Goal: Task Accomplishment & Management: Use online tool/utility

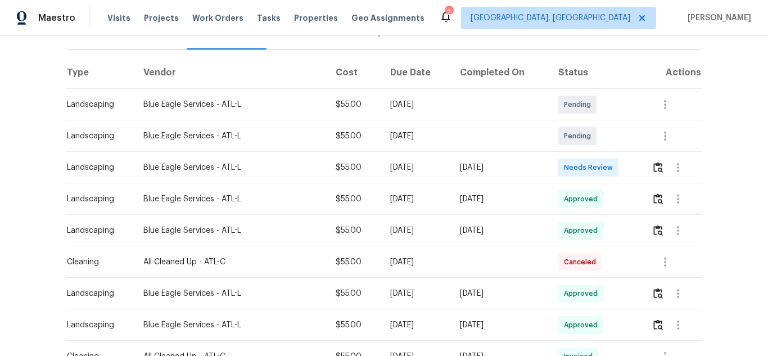
scroll to position [169, 0]
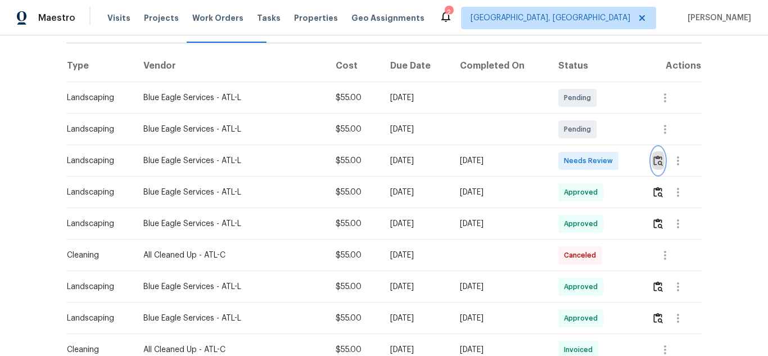
click at [660, 158] on img "button" at bounding box center [658, 160] width 10 height 11
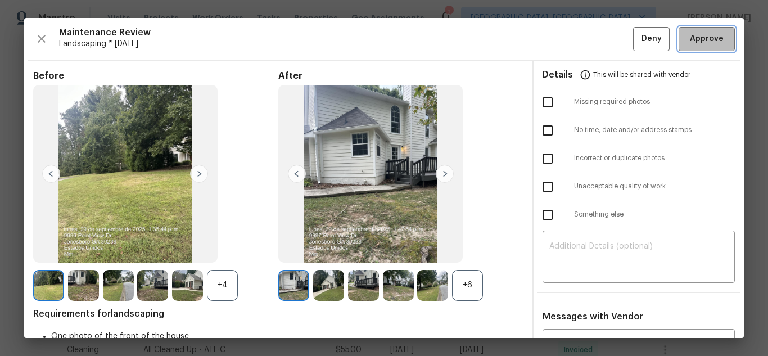
click at [705, 39] on span "Approve" at bounding box center [707, 39] width 34 height 14
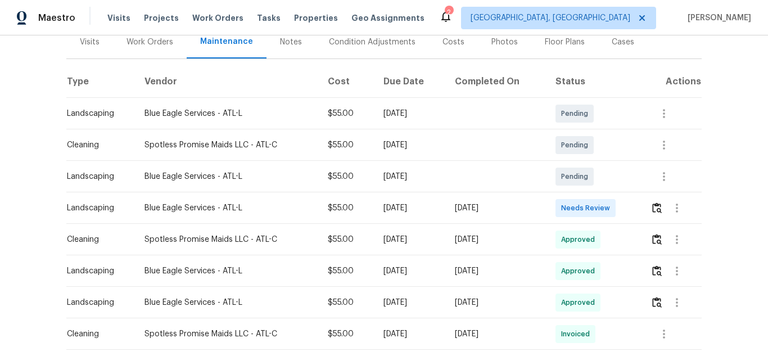
scroll to position [169, 0]
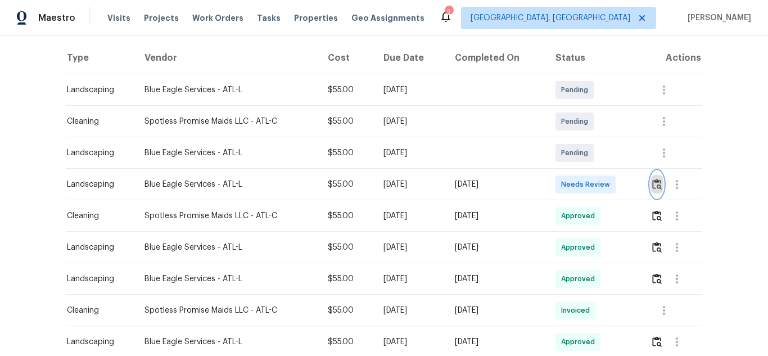
click at [657, 185] on img "button" at bounding box center [657, 184] width 10 height 11
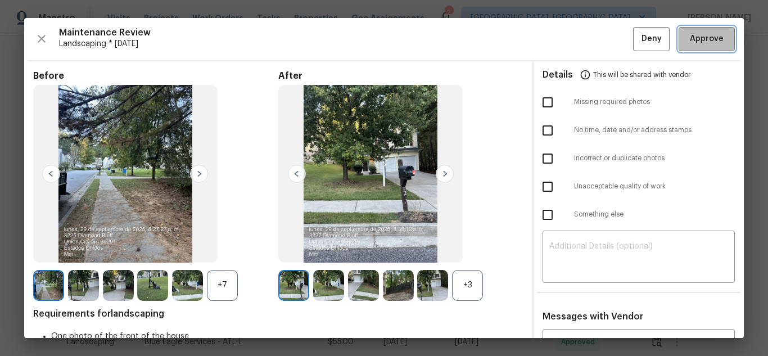
click at [705, 39] on span "Approve" at bounding box center [707, 39] width 34 height 14
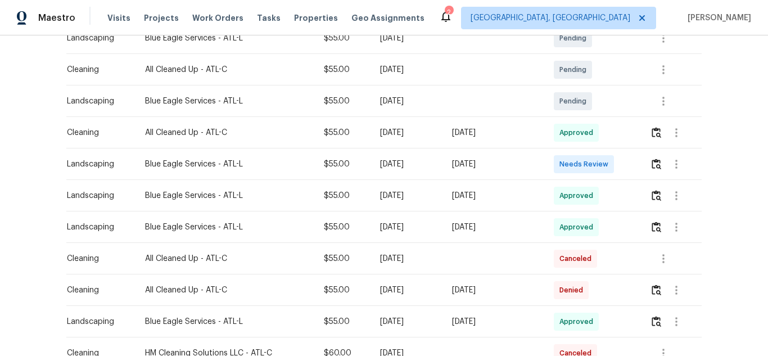
scroll to position [225, 0]
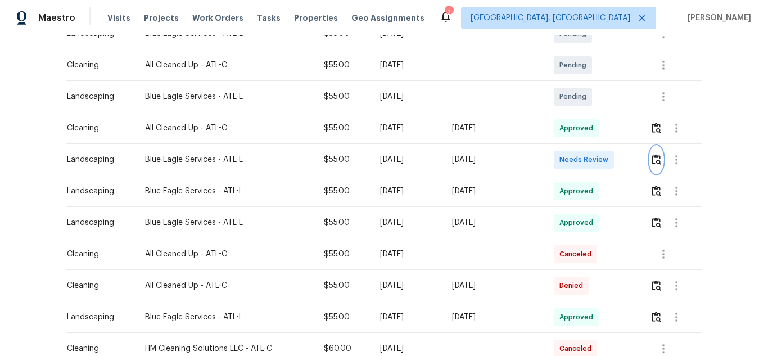
click at [654, 165] on button "button" at bounding box center [656, 159] width 13 height 27
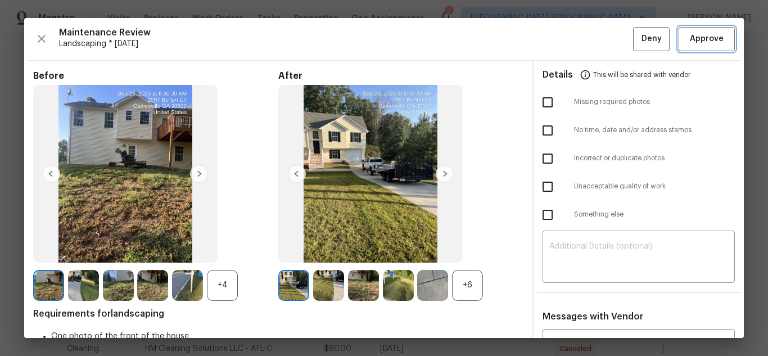
click at [705, 39] on span "Approve" at bounding box center [707, 39] width 34 height 14
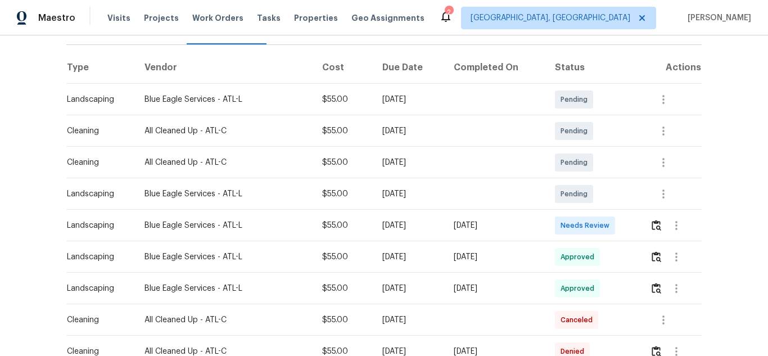
scroll to position [169, 0]
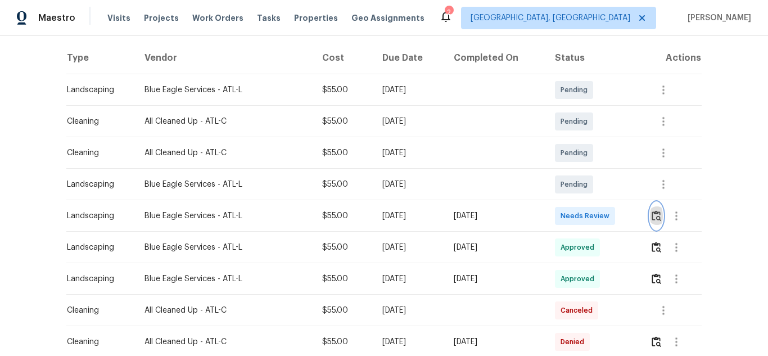
click at [657, 221] on button "button" at bounding box center [656, 215] width 13 height 27
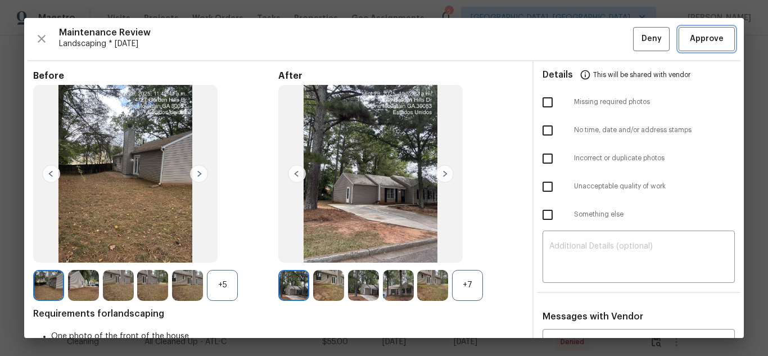
click at [702, 49] on button "Approve" at bounding box center [706, 39] width 56 height 24
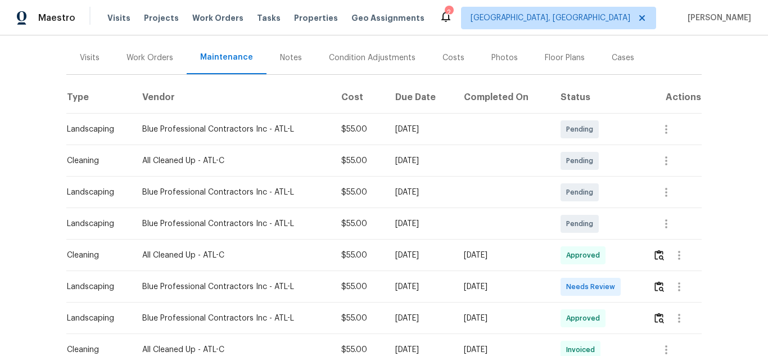
scroll to position [169, 0]
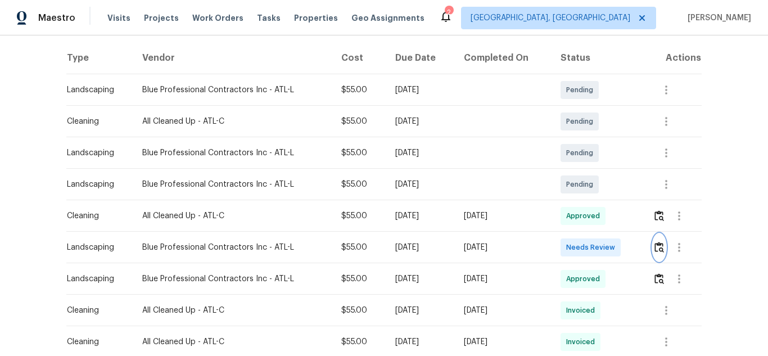
click at [659, 249] on img "button" at bounding box center [659, 247] width 10 height 11
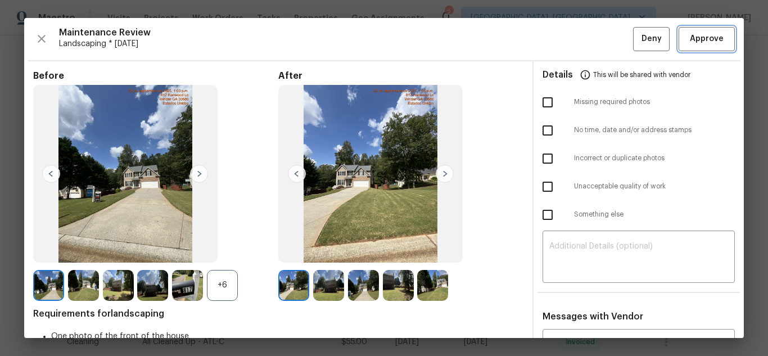
click at [702, 49] on button "Approve" at bounding box center [706, 39] width 56 height 24
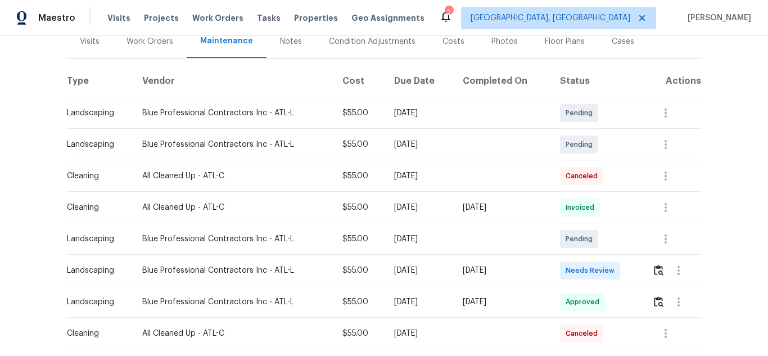
scroll to position [169, 0]
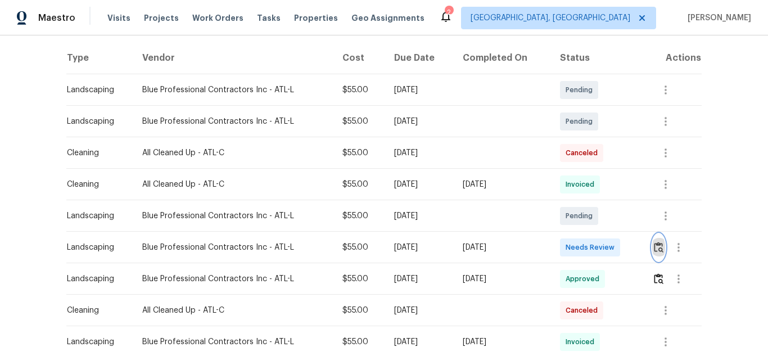
click at [656, 247] on img "button" at bounding box center [659, 247] width 10 height 11
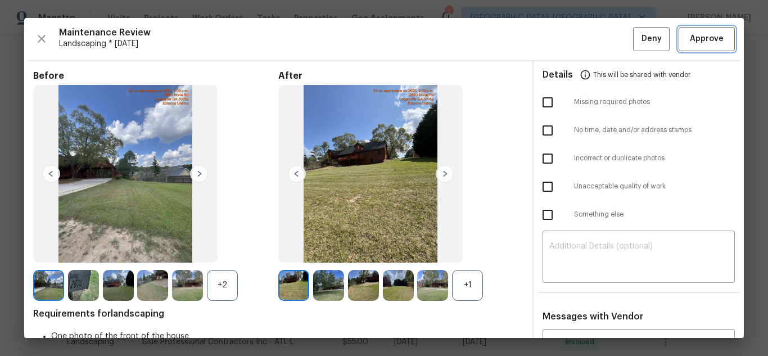
click at [702, 49] on button "Approve" at bounding box center [706, 39] width 56 height 24
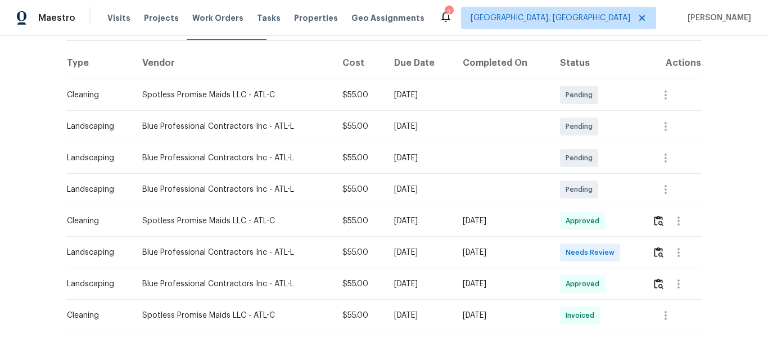
scroll to position [169, 0]
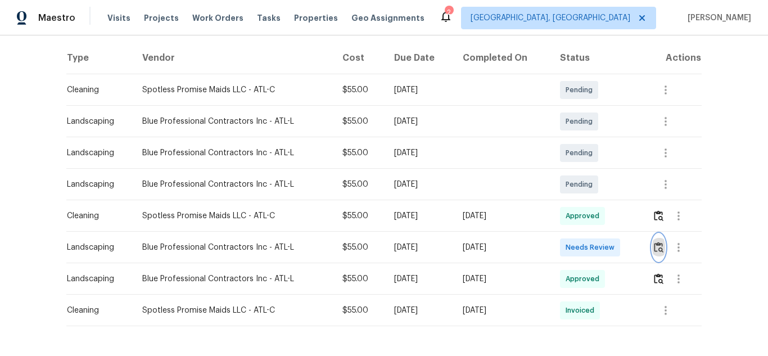
click at [660, 244] on img "button" at bounding box center [659, 247] width 10 height 11
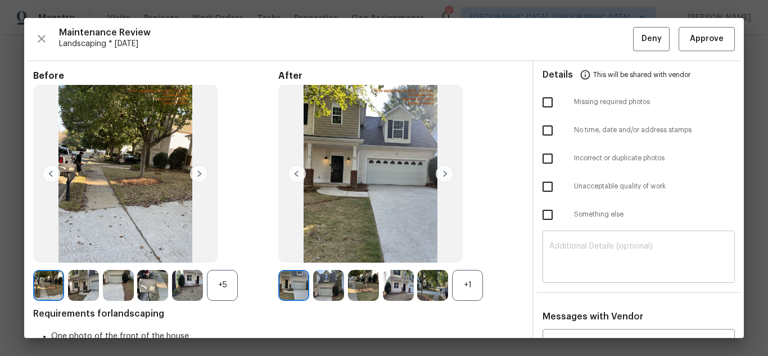
click at [574, 248] on textarea at bounding box center [638, 257] width 179 height 31
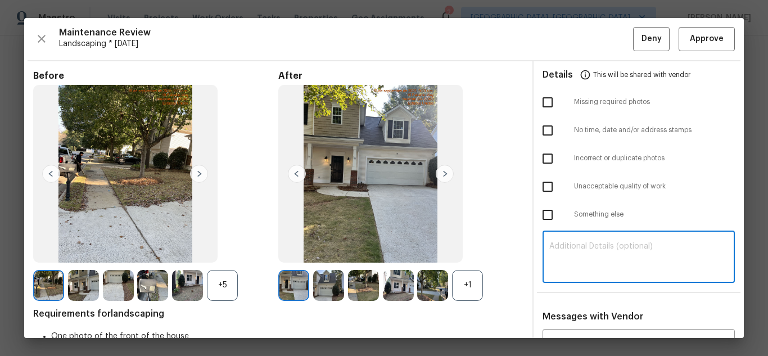
paste textarea "Maintenance Audit Team: Hello! Unfortunately, this Landscaping visit completed …"
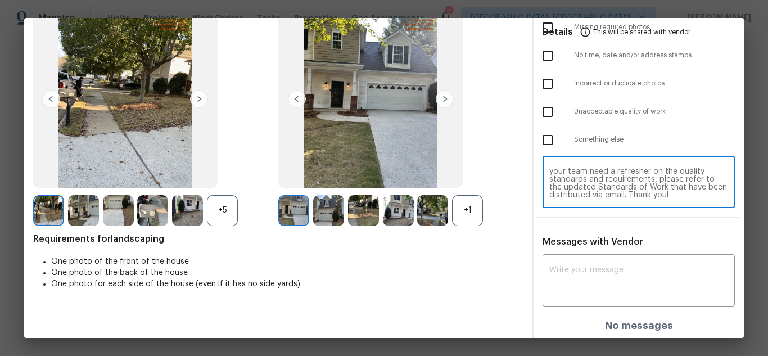
scroll to position [77, 0]
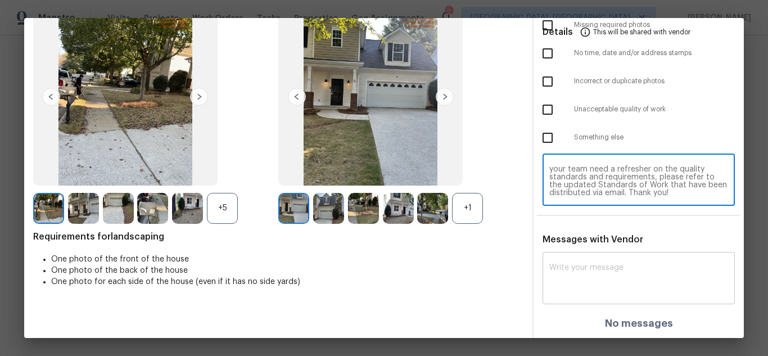
type textarea "Maintenance Audit Team: Hello! Unfortunately, this Landscaping visit completed …"
click at [601, 280] on textarea at bounding box center [638, 279] width 179 height 31
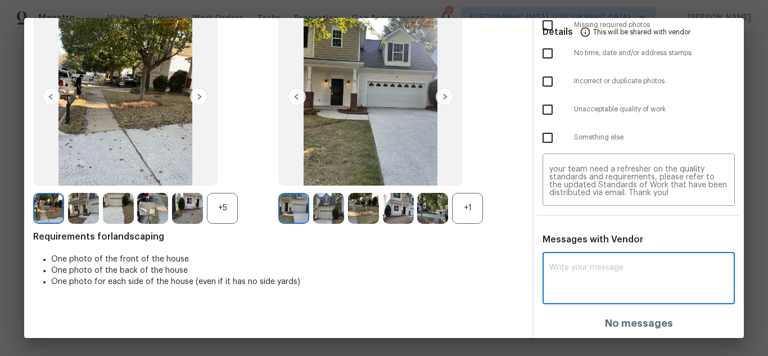
paste textarea "Maintenance Audit Team: Hello! Unfortunately, this Landscaping visit completed …"
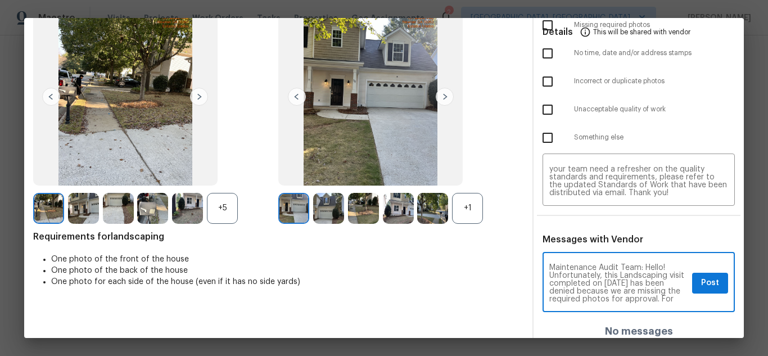
scroll to position [134, 0]
type textarea "Maintenance Audit Team: Hello! Unfortunately, this Landscaping visit completed …"
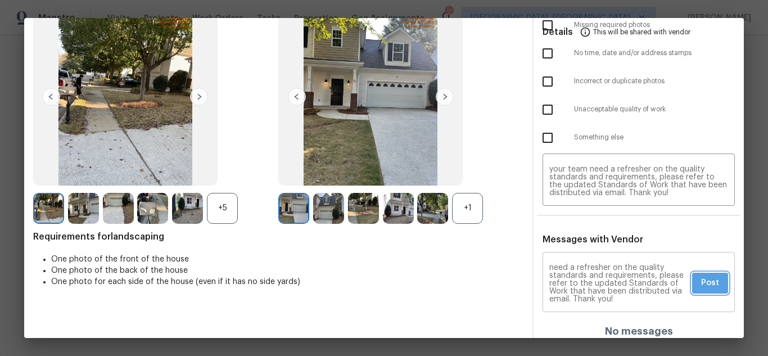
click at [692, 285] on button "Post" at bounding box center [710, 283] width 36 height 21
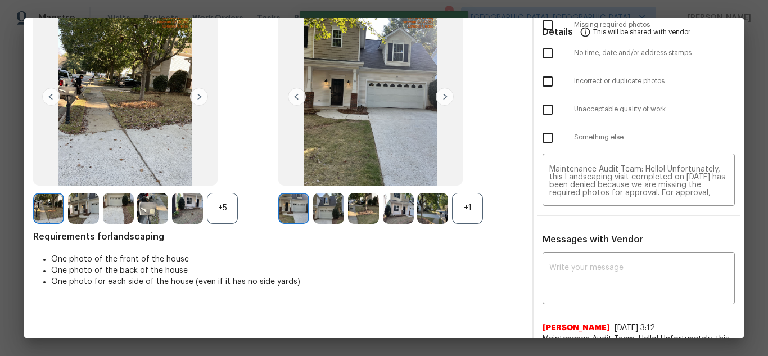
scroll to position [0, 0]
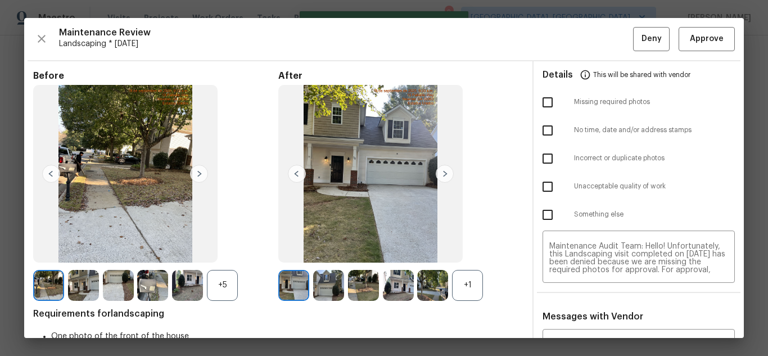
click at [548, 98] on input "checkbox" at bounding box center [548, 102] width 24 height 24
checkbox input "true"
click at [641, 35] on span "Deny" at bounding box center [651, 39] width 20 height 14
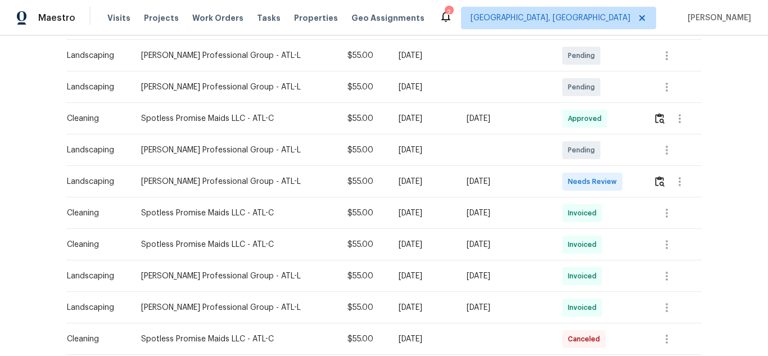
scroll to position [225, 0]
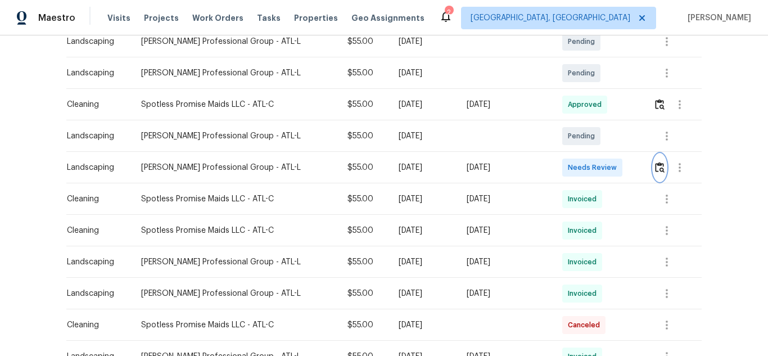
click at [655, 162] on img "button" at bounding box center [660, 167] width 10 height 11
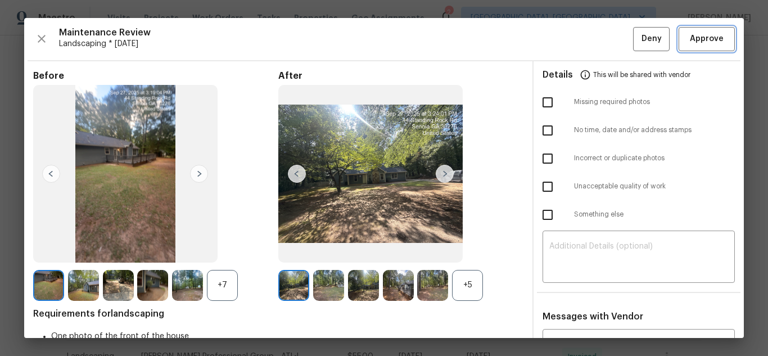
click at [704, 44] on span "Approve" at bounding box center [707, 39] width 34 height 14
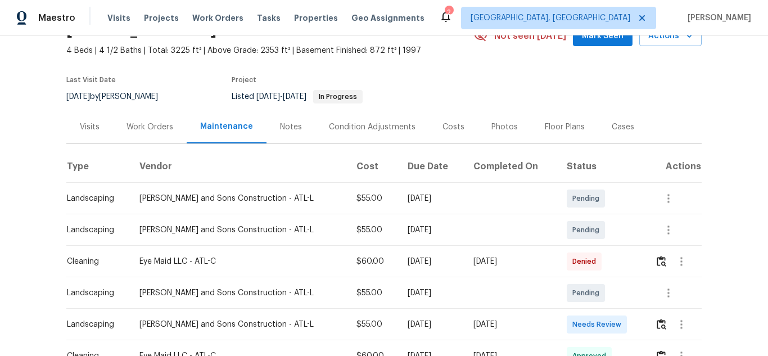
scroll to position [169, 0]
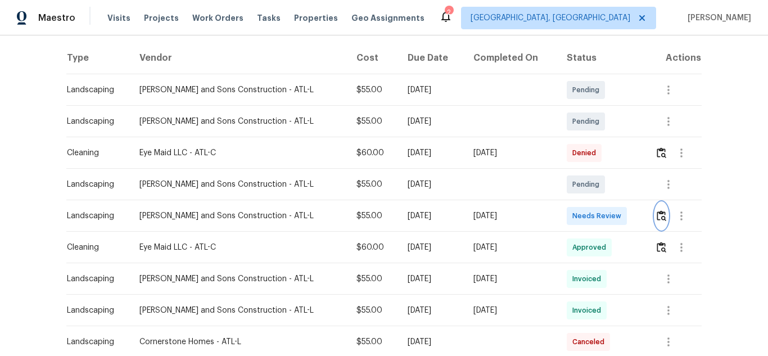
click at [656, 219] on img "button" at bounding box center [661, 215] width 10 height 11
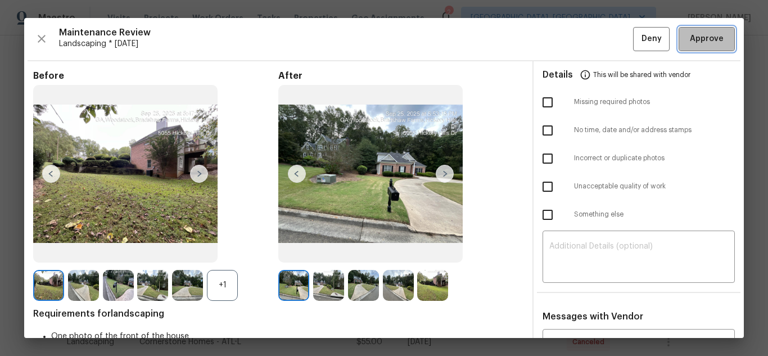
click at [704, 44] on span "Approve" at bounding box center [707, 39] width 34 height 14
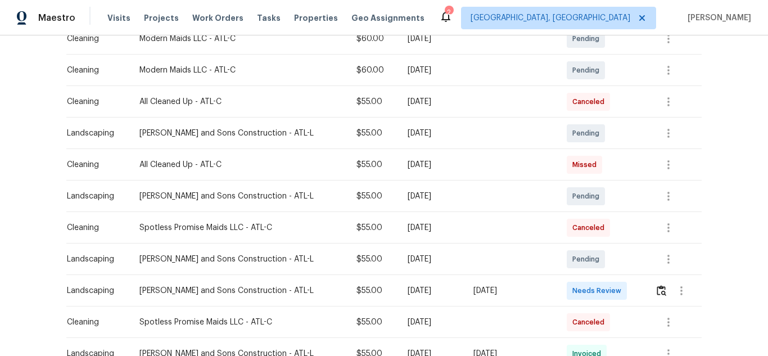
scroll to position [337, 0]
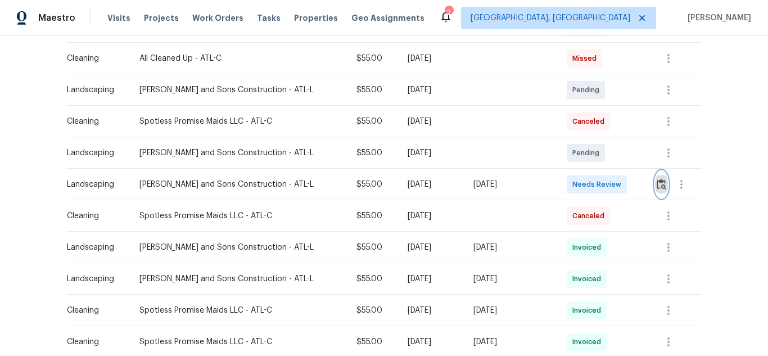
click at [656, 179] on img "button" at bounding box center [661, 184] width 10 height 11
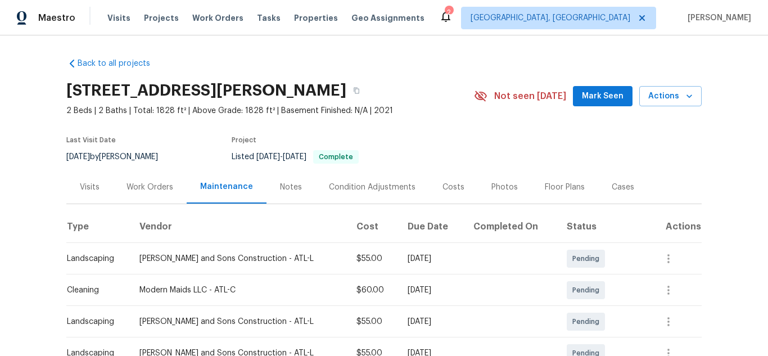
scroll to position [169, 0]
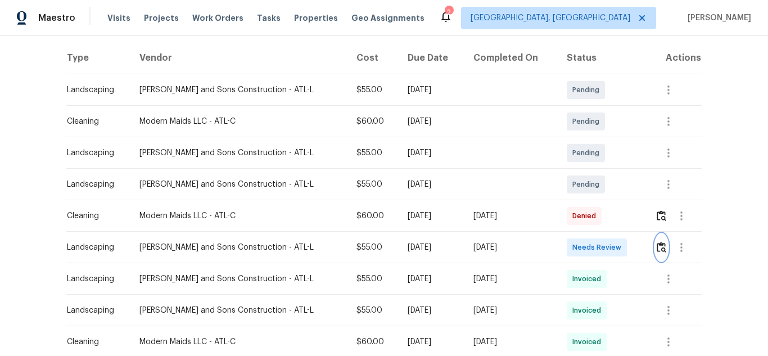
click at [656, 245] on img "button" at bounding box center [661, 247] width 10 height 11
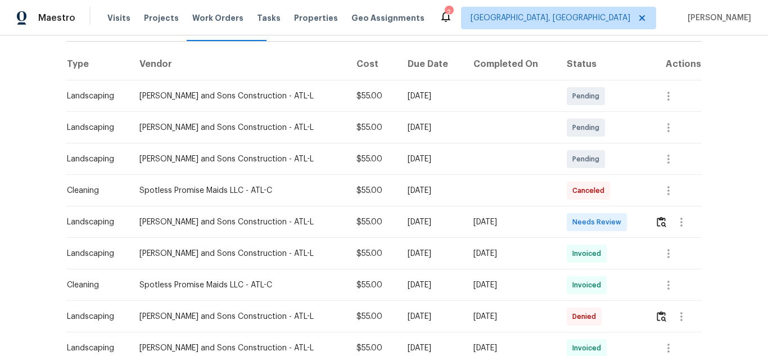
scroll to position [169, 0]
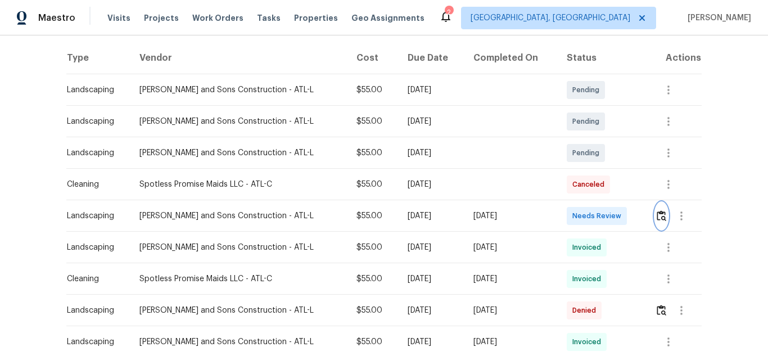
click at [656, 219] on img "button" at bounding box center [661, 215] width 10 height 11
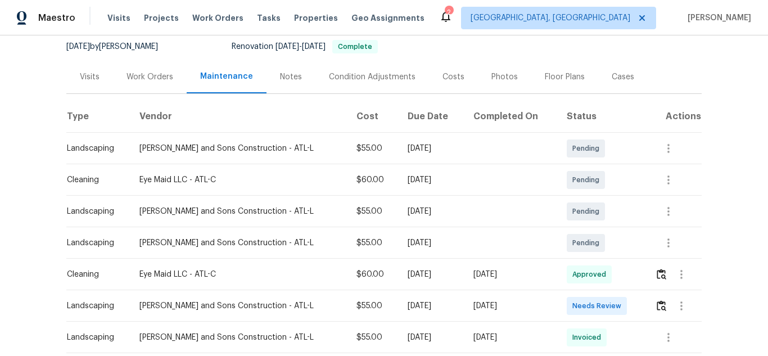
scroll to position [225, 0]
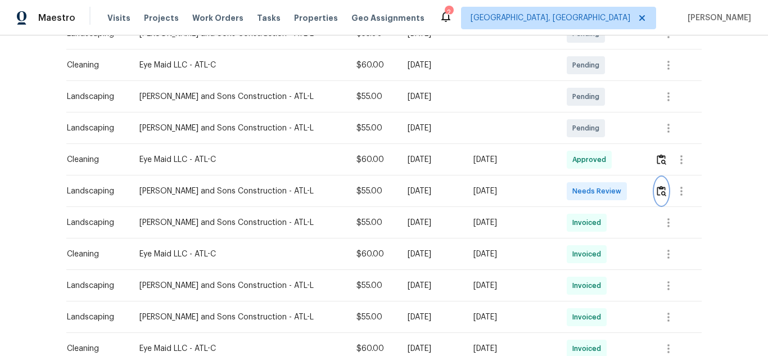
click at [656, 191] on img "button" at bounding box center [661, 190] width 10 height 11
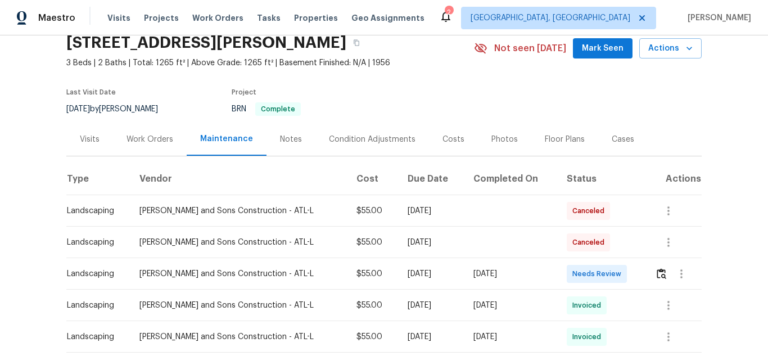
scroll to position [112, 0]
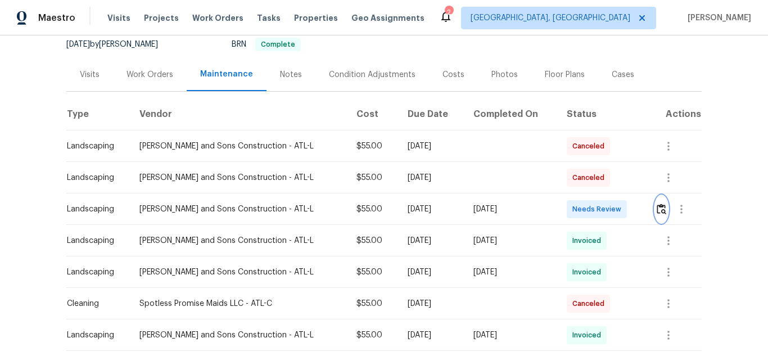
click at [662, 208] on img "button" at bounding box center [661, 208] width 10 height 11
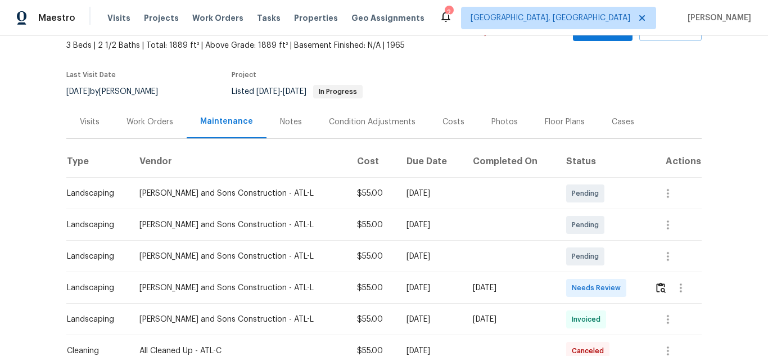
scroll to position [169, 0]
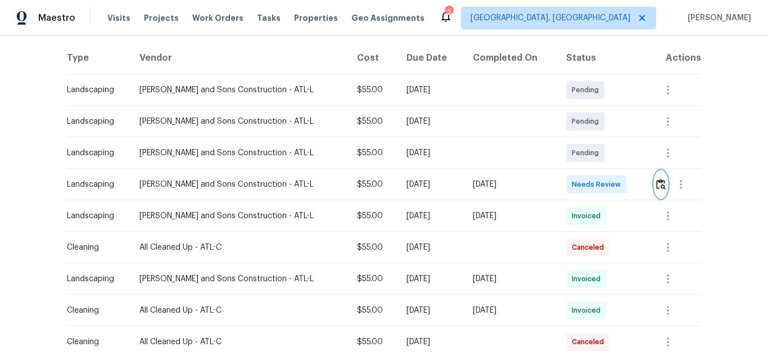
click at [660, 183] on button "button" at bounding box center [660, 184] width 13 height 27
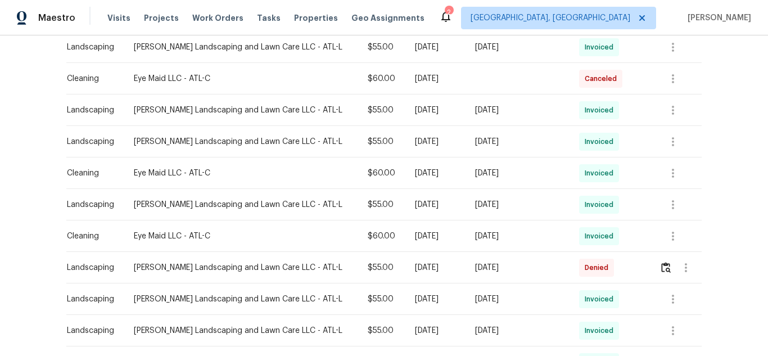
scroll to position [169, 0]
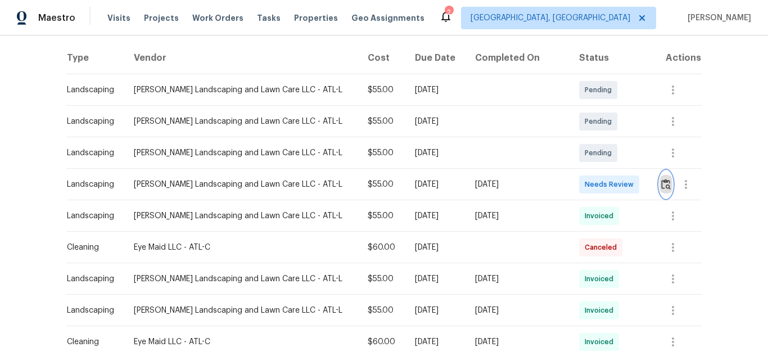
click at [661, 187] on img "button" at bounding box center [666, 184] width 10 height 11
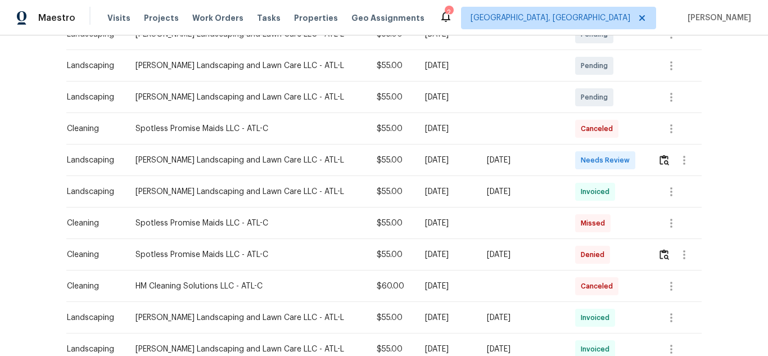
scroll to position [225, 0]
click at [659, 156] on img "button" at bounding box center [664, 159] width 10 height 11
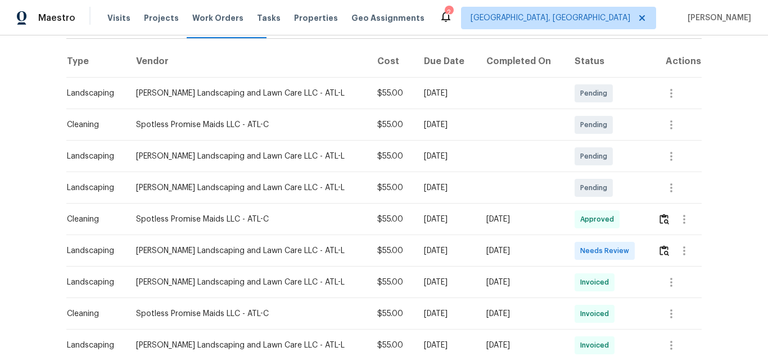
scroll to position [169, 0]
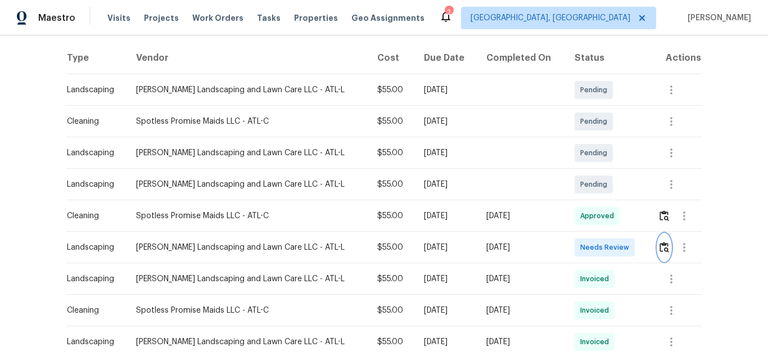
click at [659, 250] on img "button" at bounding box center [664, 247] width 10 height 11
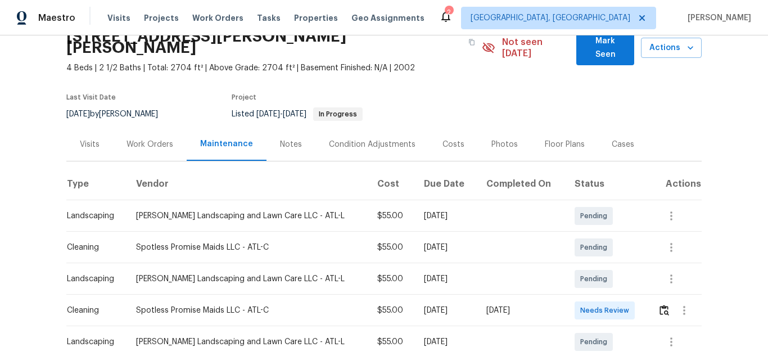
scroll to position [169, 0]
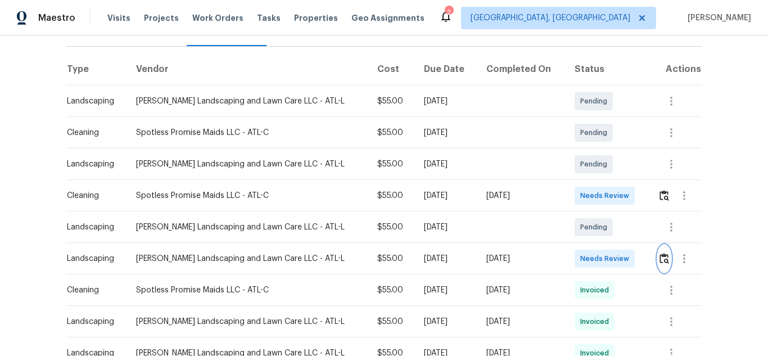
click at [659, 253] on img "button" at bounding box center [664, 258] width 10 height 11
